Goal: Subscribe to service/newsletter

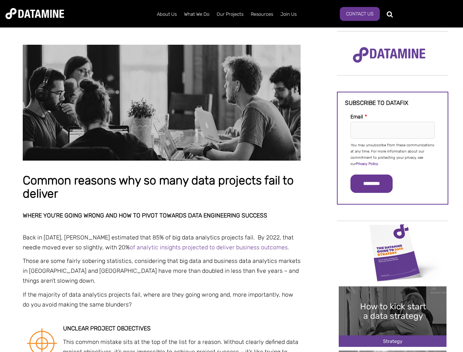
click at [393, 154] on p "You may unsubscribe from these communications at any time. For more information…" at bounding box center [393, 154] width 84 height 25
click at [376, 184] on input "*********" at bounding box center [372, 184] width 42 height 18
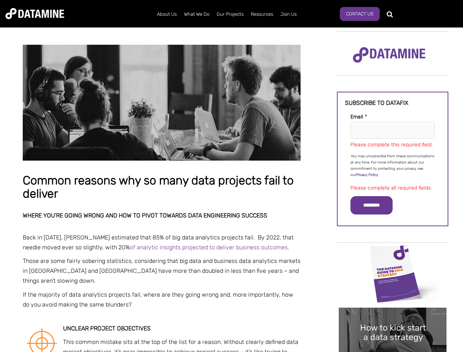
click at [393, 252] on img "Image grid with {{ image_count }} images." at bounding box center [393, 274] width 108 height 61
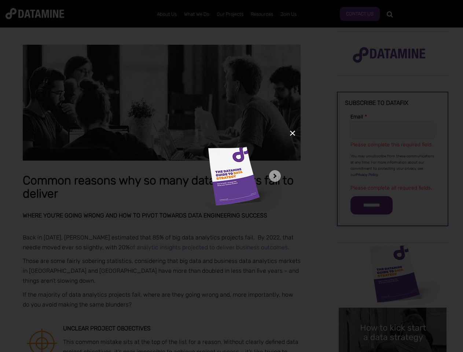
click at [393, 252] on div "✕" at bounding box center [231, 176] width 463 height 352
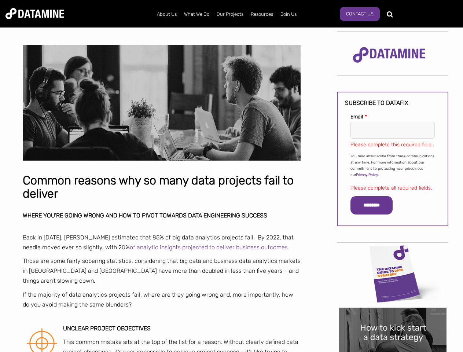
click at [393, 317] on div "✕" at bounding box center [231, 176] width 463 height 352
click at [393, 317] on img "Image grid with {{ image_count }} images." at bounding box center [393, 338] width 108 height 61
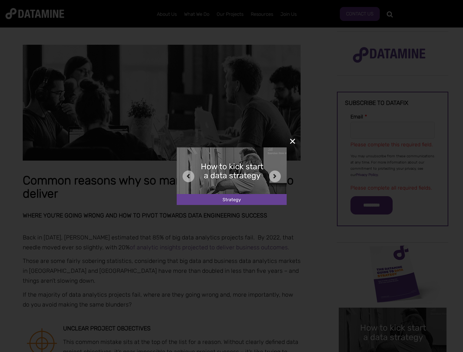
click at [393, 351] on div "✕" at bounding box center [231, 176] width 463 height 352
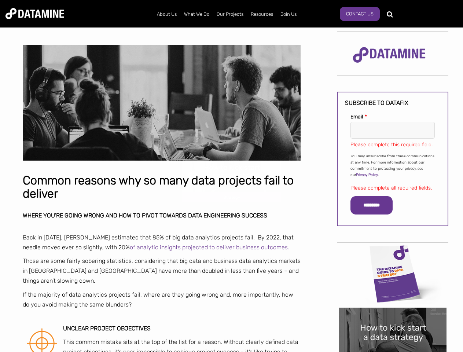
click at [393, 351] on div "✕" at bounding box center [231, 176] width 463 height 352
